Goal: Task Accomplishment & Management: Manage account settings

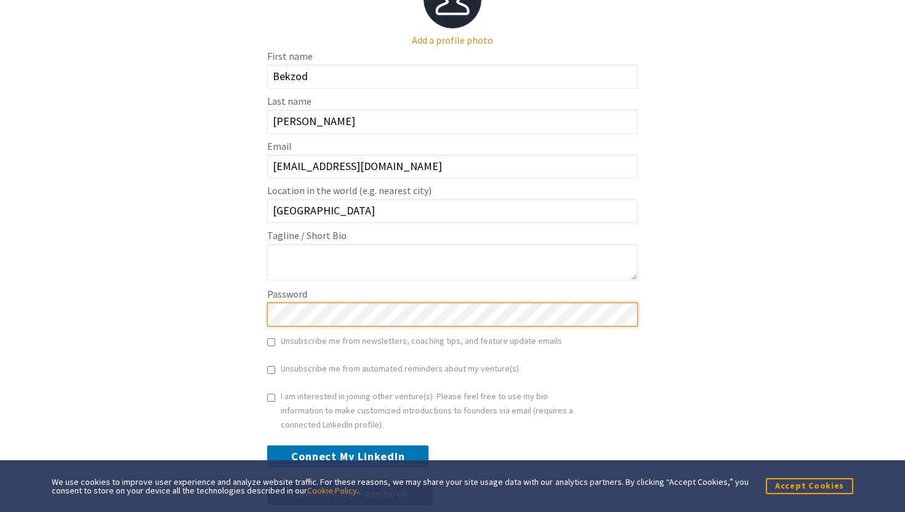
scroll to position [327, 0]
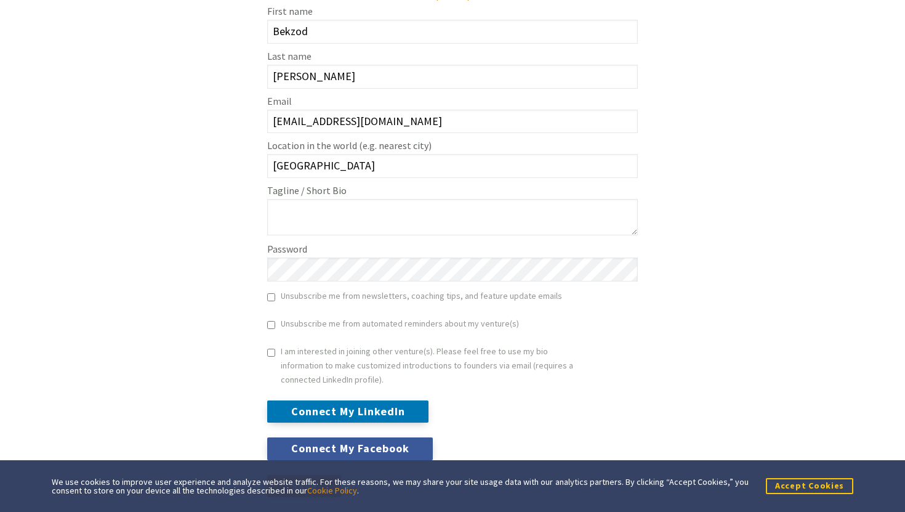
click at [786, 483] on button "Accept Cookies" at bounding box center [809, 485] width 87 height 15
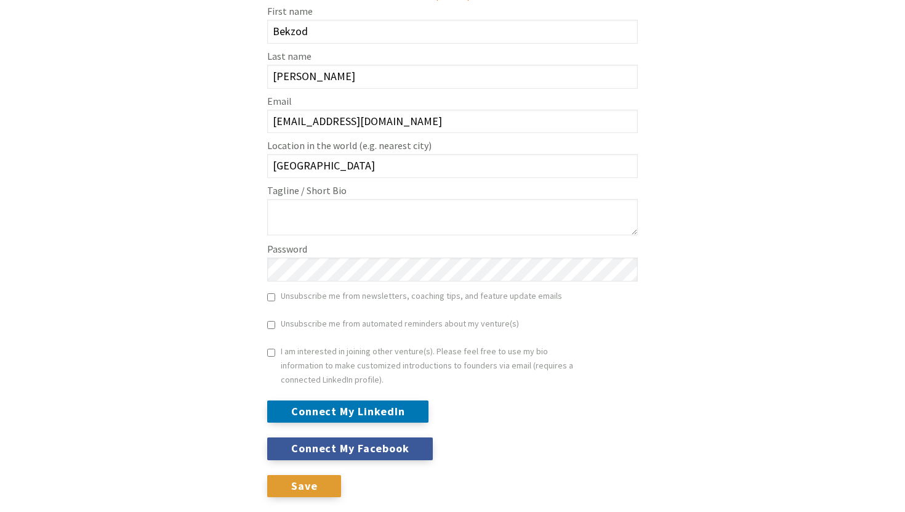
click at [302, 486] on input "Save" at bounding box center [304, 486] width 74 height 22
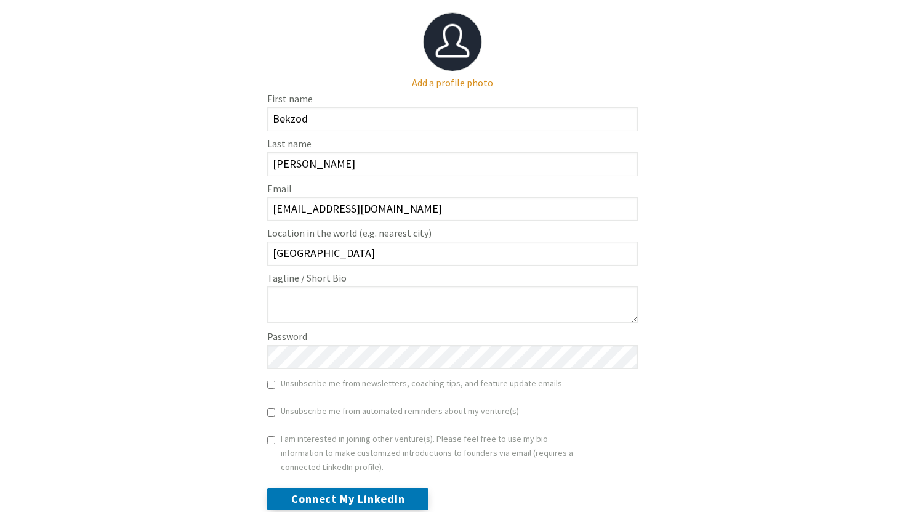
scroll to position [327, 0]
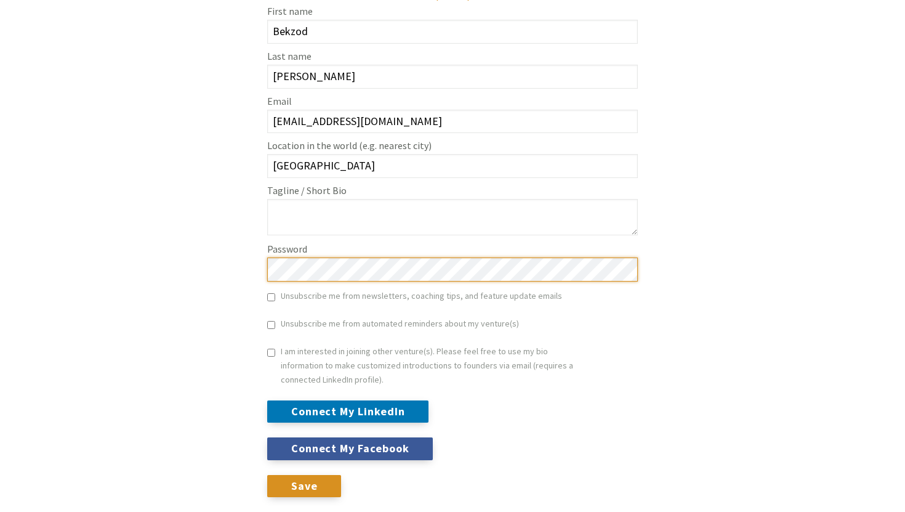
click at [267, 475] on input "Save" at bounding box center [304, 486] width 74 height 22
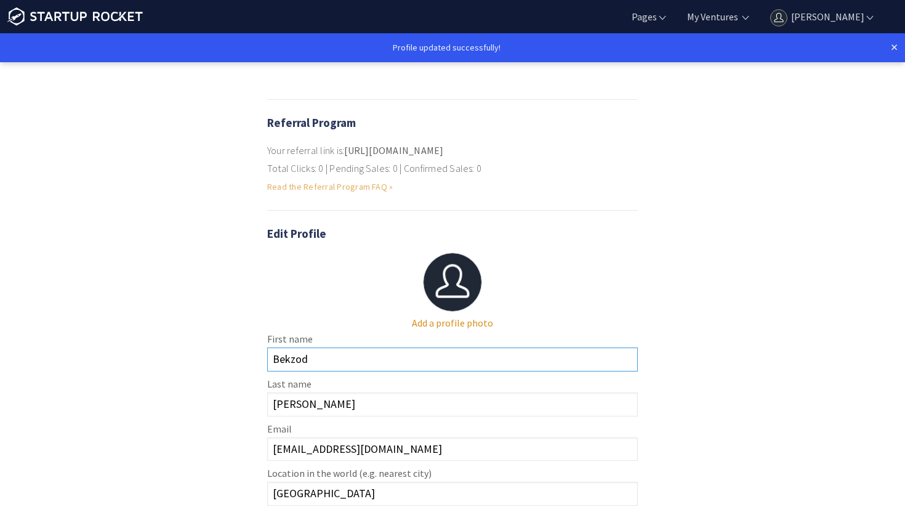
scroll to position [327, 0]
